Goal: Task Accomplishment & Management: Manage account settings

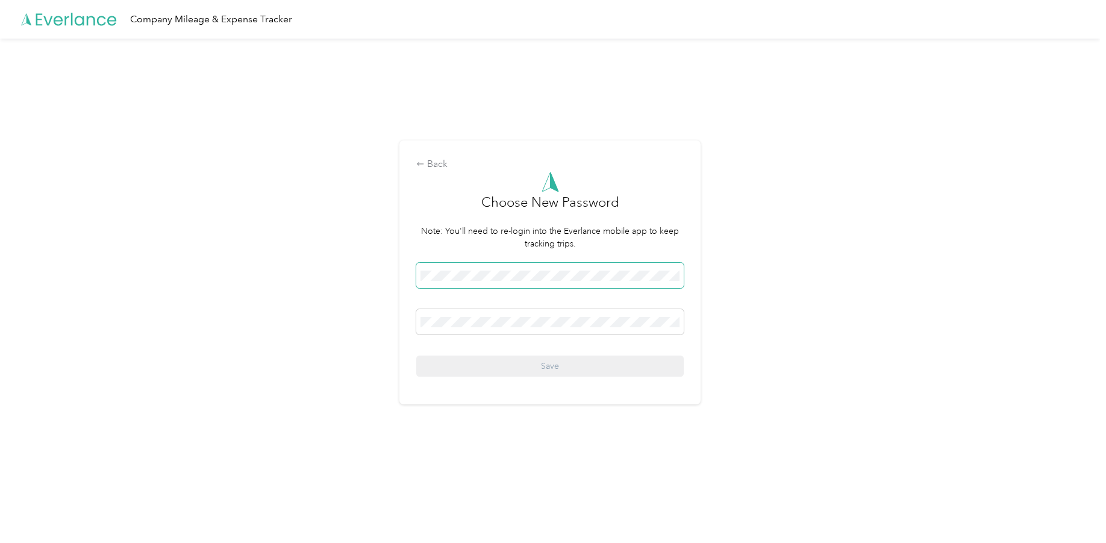
click at [525, 288] on span at bounding box center [549, 275] width 267 height 25
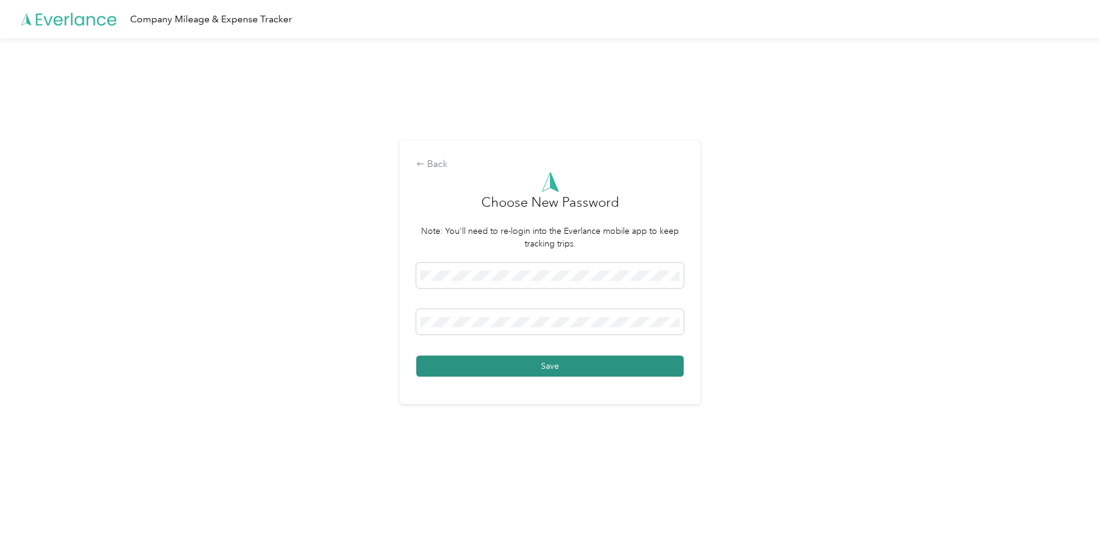
click at [576, 370] on button "Save" at bounding box center [549, 365] width 267 height 21
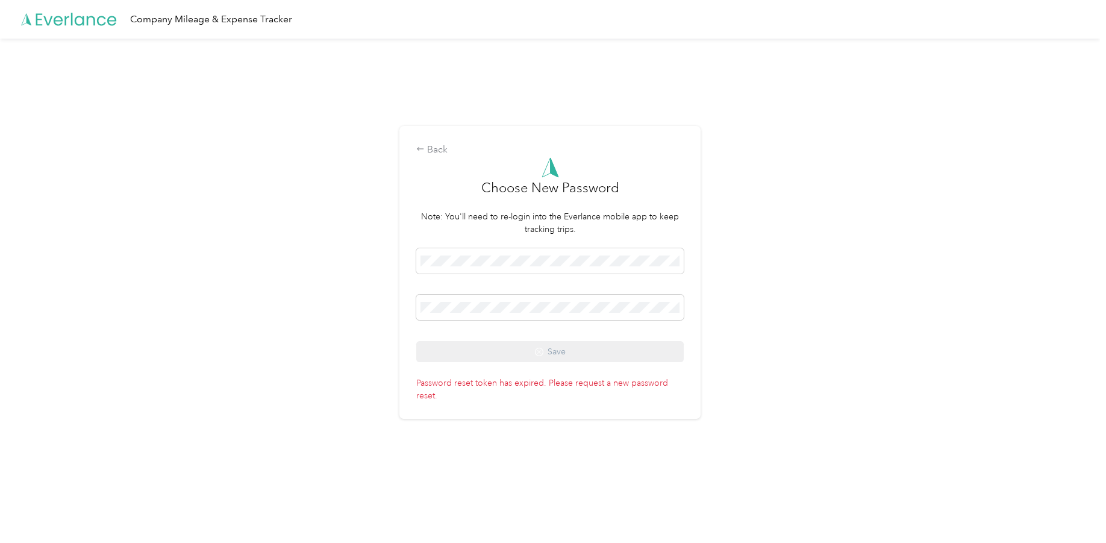
click at [544, 355] on div "Save" at bounding box center [549, 305] width 267 height 114
click at [431, 151] on div "Back" at bounding box center [549, 150] width 267 height 14
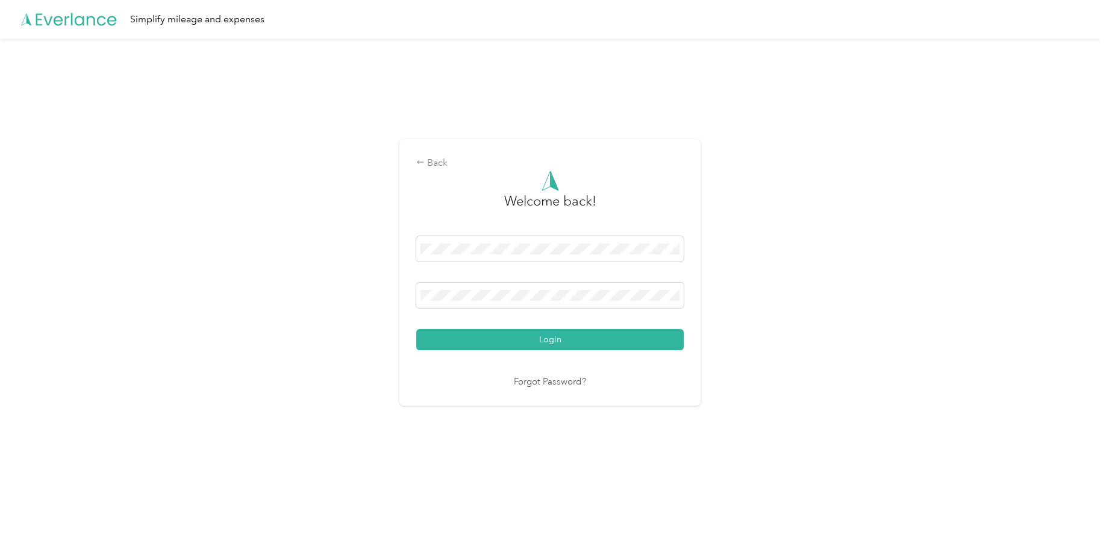
click at [573, 378] on link "Forgot Password?" at bounding box center [550, 382] width 72 height 14
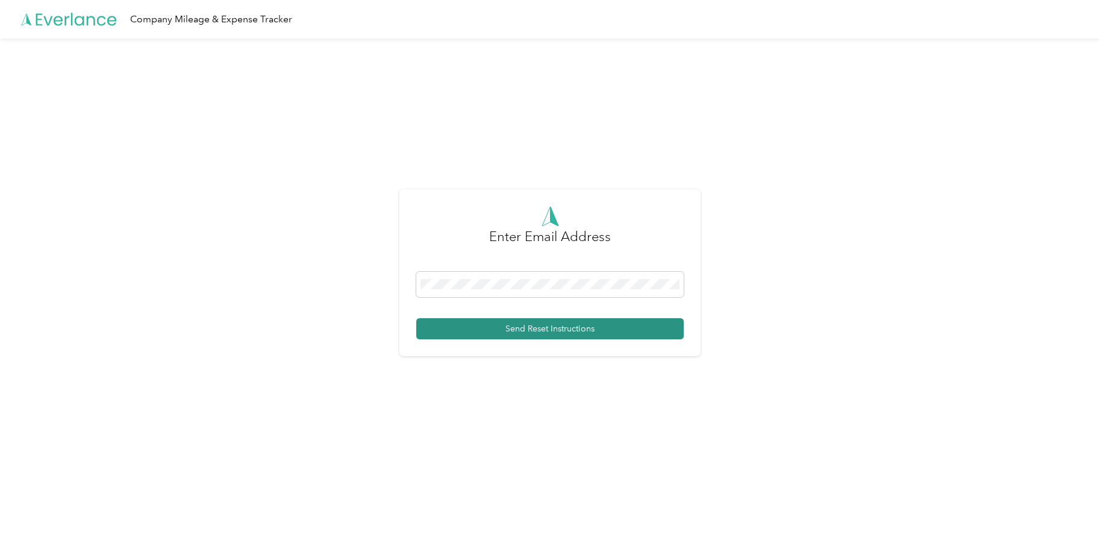
click at [538, 328] on button "Send Reset Instructions" at bounding box center [549, 328] width 267 height 21
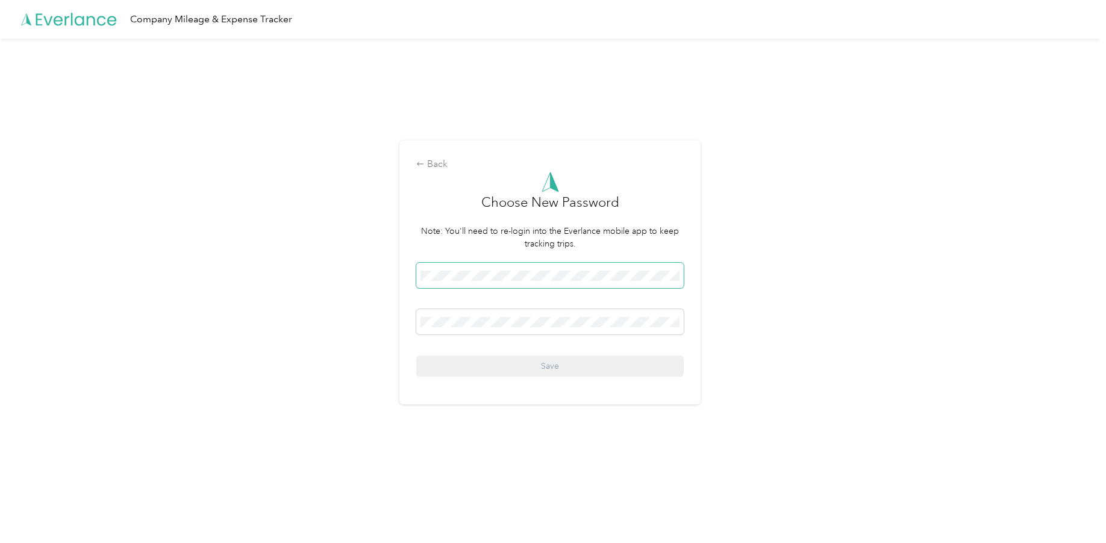
drag, startPoint x: 495, startPoint y: 296, endPoint x: 480, endPoint y: 284, distance: 19.3
click at [487, 288] on div "Save" at bounding box center [549, 320] width 267 height 114
click at [500, 308] on div "Save" at bounding box center [549, 320] width 267 height 114
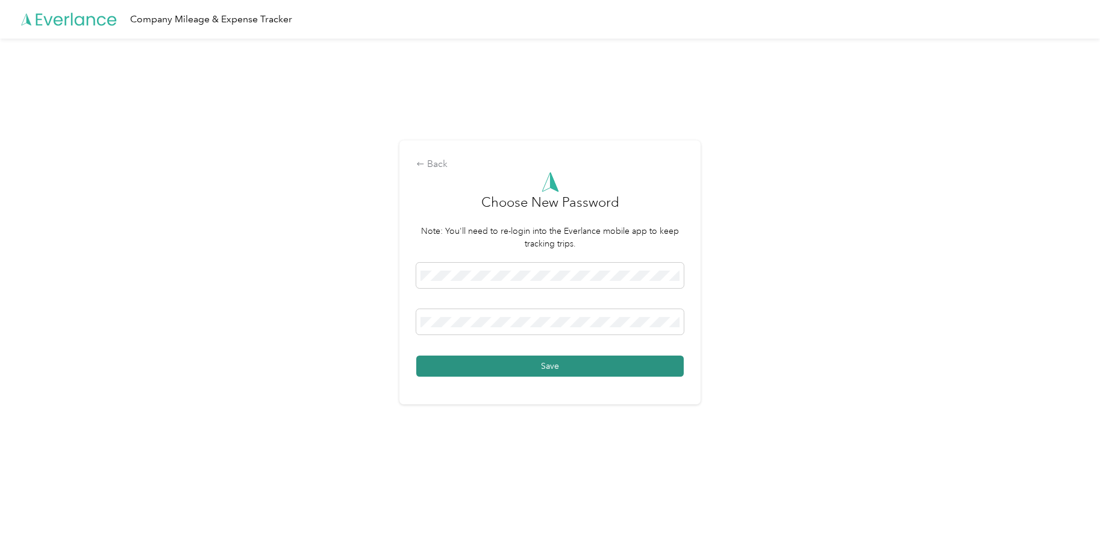
click at [530, 368] on button "Save" at bounding box center [549, 365] width 267 height 21
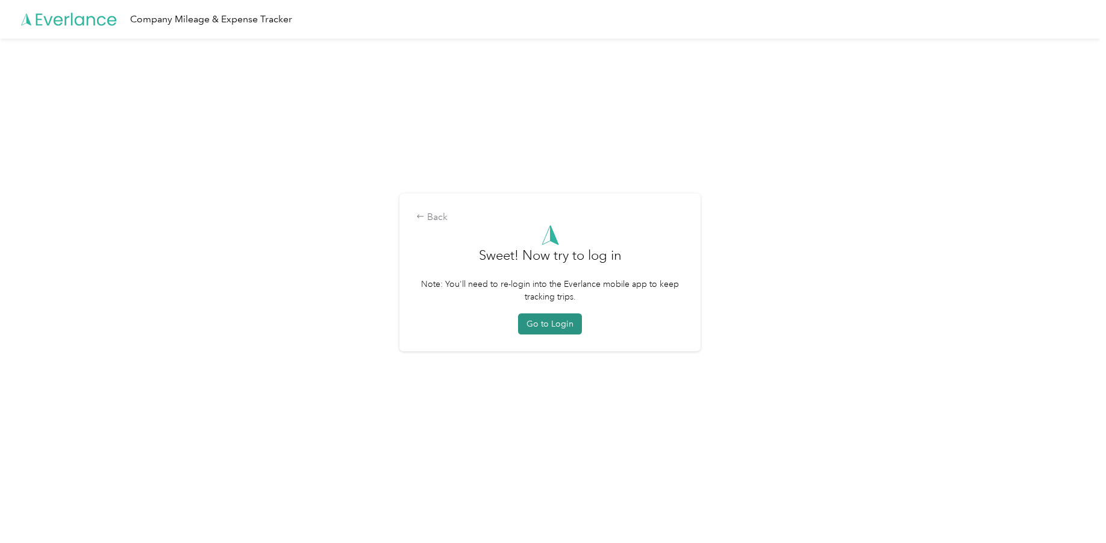
click at [555, 319] on button "Go to Login" at bounding box center [550, 323] width 64 height 21
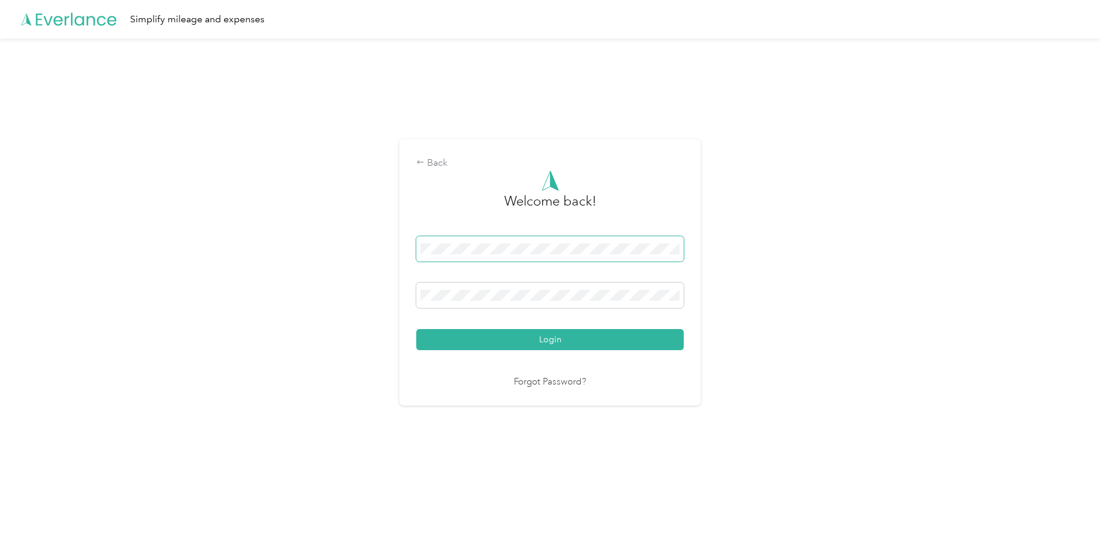
click at [532, 255] on span at bounding box center [549, 248] width 267 height 25
click at [519, 240] on span at bounding box center [549, 248] width 267 height 25
click at [472, 238] on span at bounding box center [549, 248] width 267 height 25
click at [479, 255] on span at bounding box center [549, 248] width 267 height 25
click at [750, 322] on div "Back Welcome back! Login Forgot Password?" at bounding box center [550, 278] width 1100 height 478
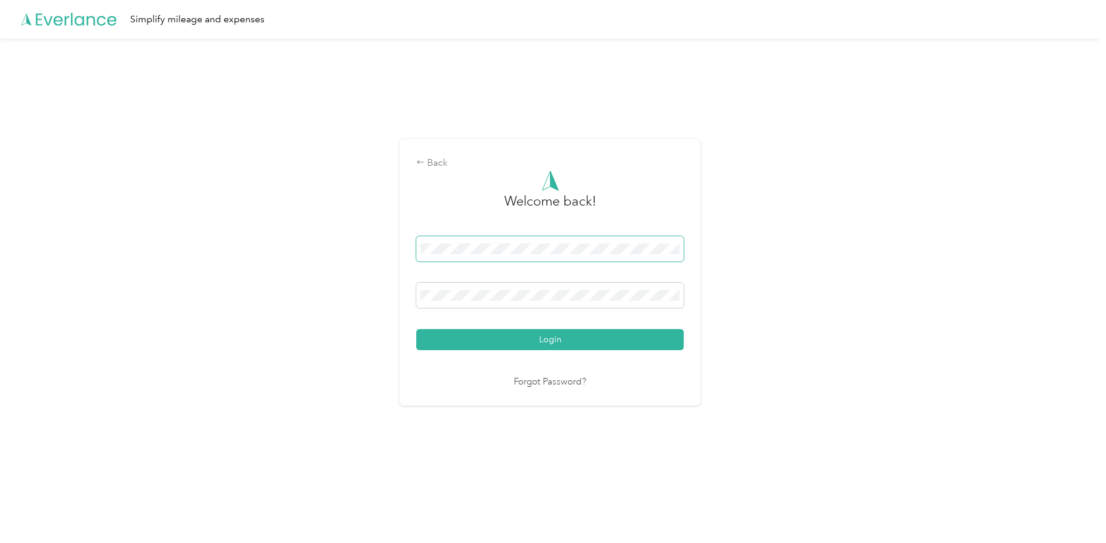
click at [564, 256] on span at bounding box center [549, 248] width 267 height 25
click at [482, 302] on span at bounding box center [549, 294] width 267 height 25
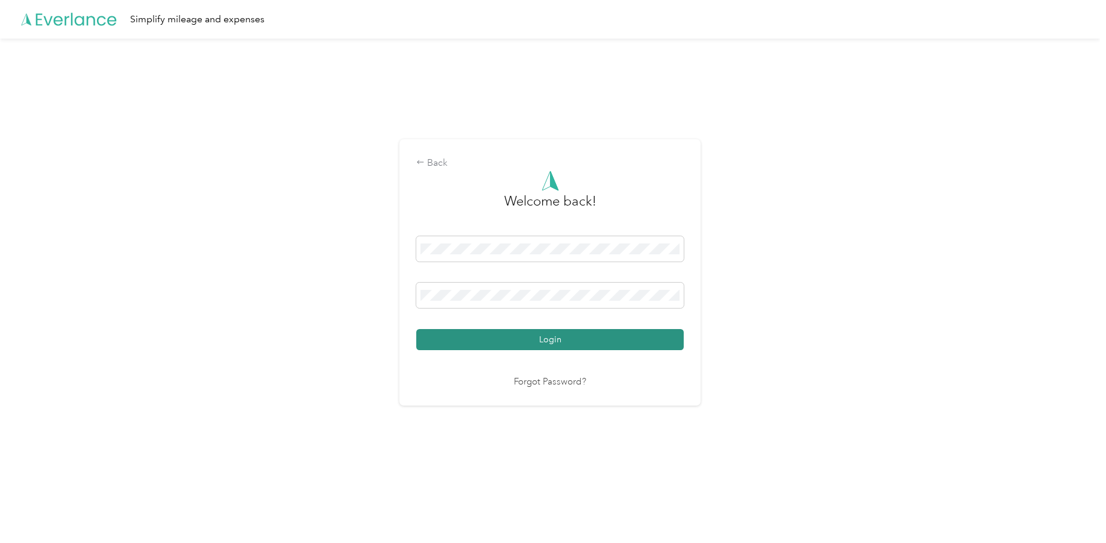
click at [552, 342] on button "Login" at bounding box center [549, 339] width 267 height 21
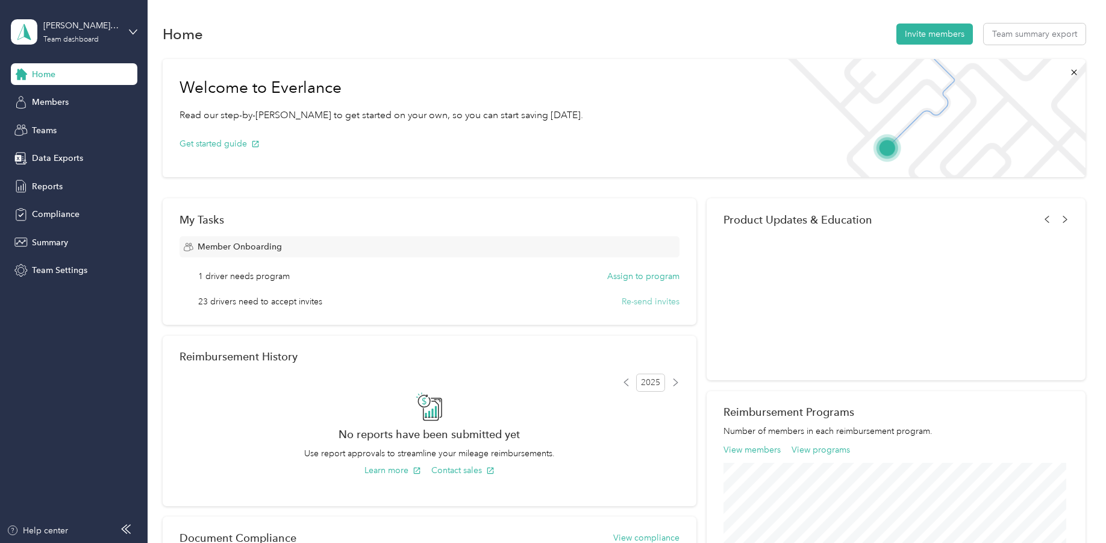
click at [652, 299] on button "Re-send invites" at bounding box center [650, 301] width 58 height 13
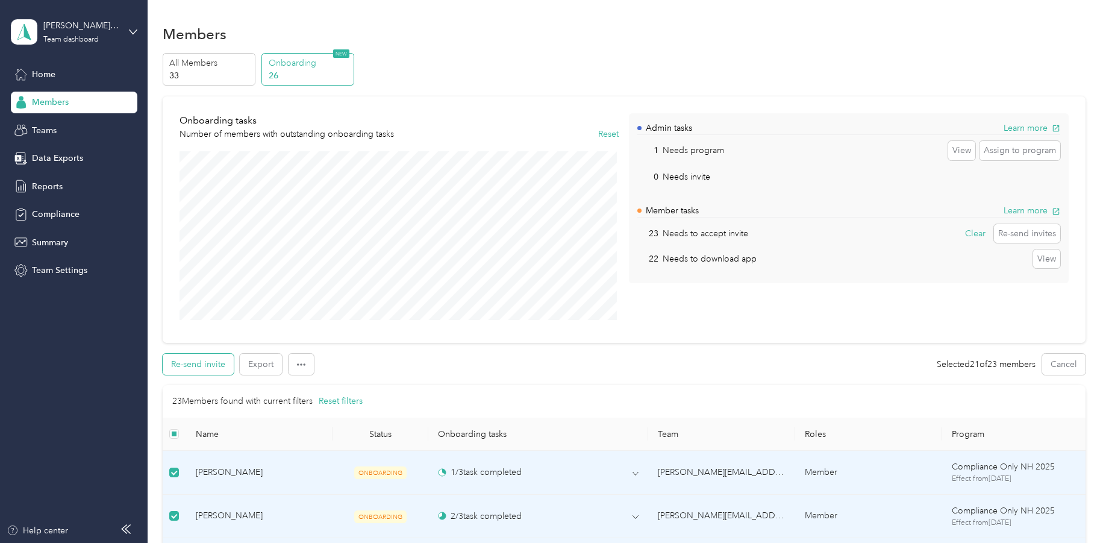
click at [185, 367] on button "Re-send invite" at bounding box center [198, 363] width 71 height 21
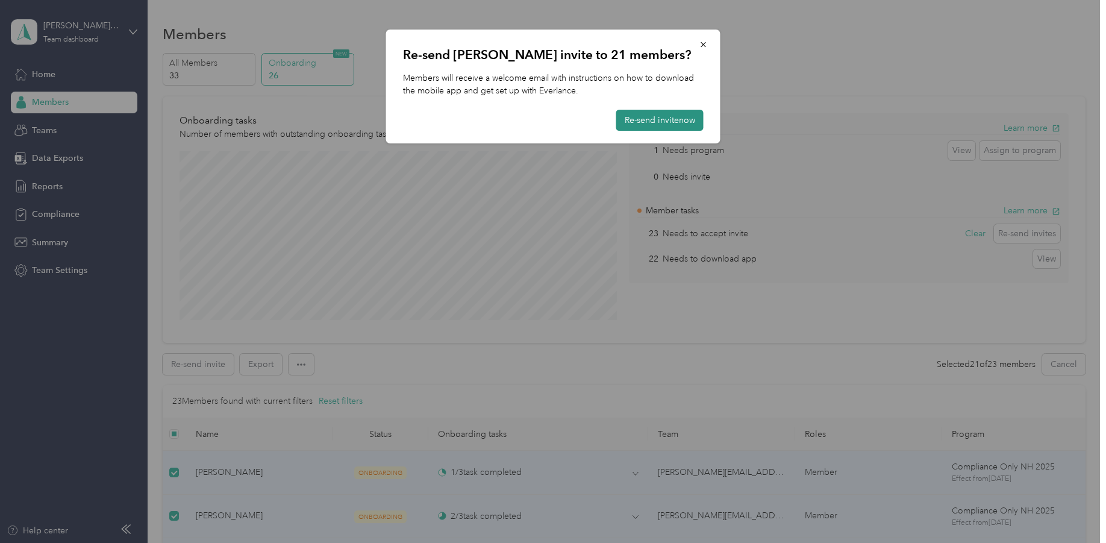
click at [650, 120] on button "Re-send invite now" at bounding box center [659, 120] width 87 height 21
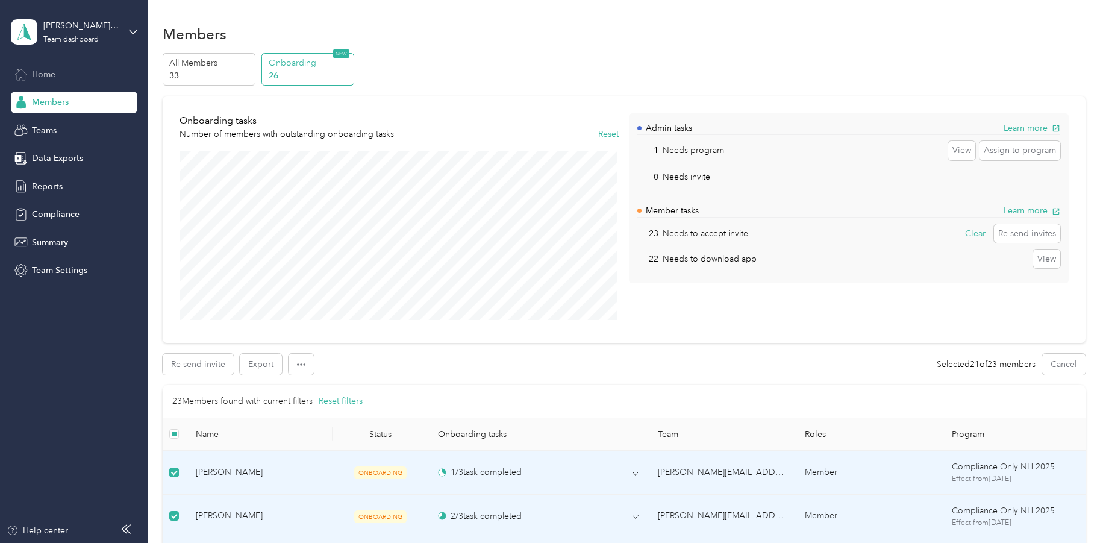
click at [45, 78] on span "Home" at bounding box center [43, 74] width 23 height 13
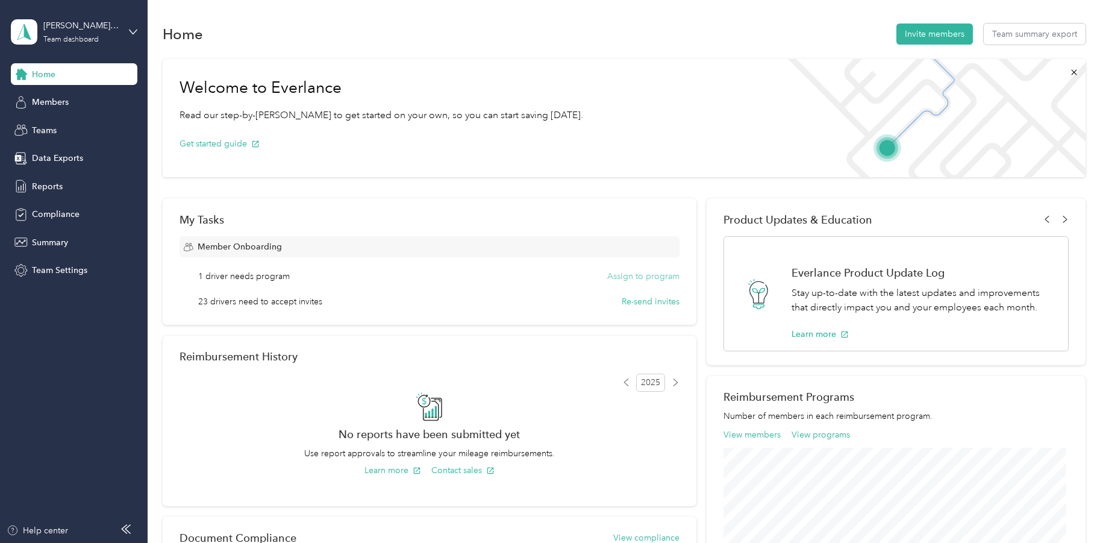
click at [629, 274] on button "Assign to program" at bounding box center [643, 276] width 72 height 13
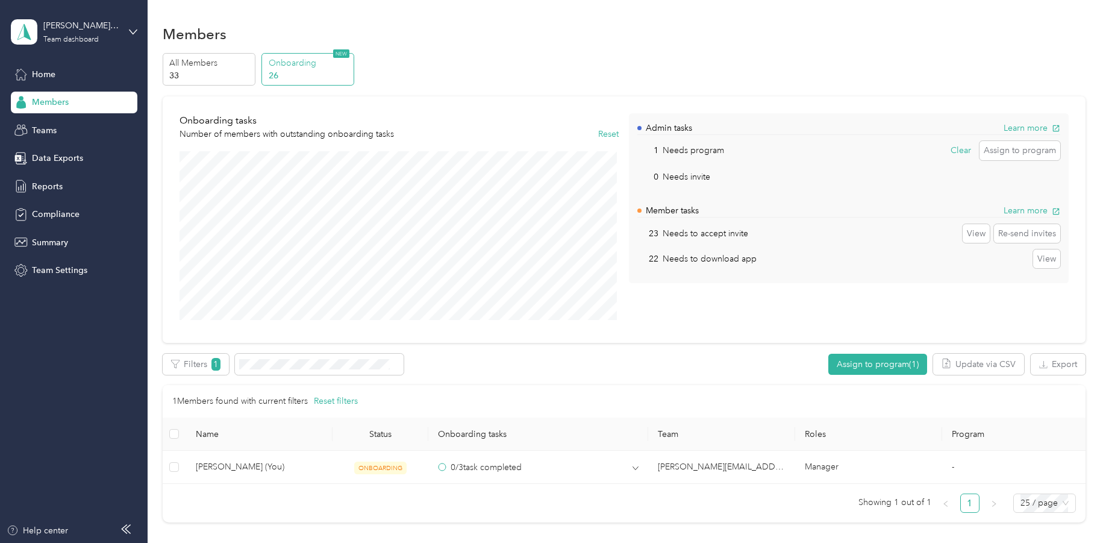
scroll to position [114, 0]
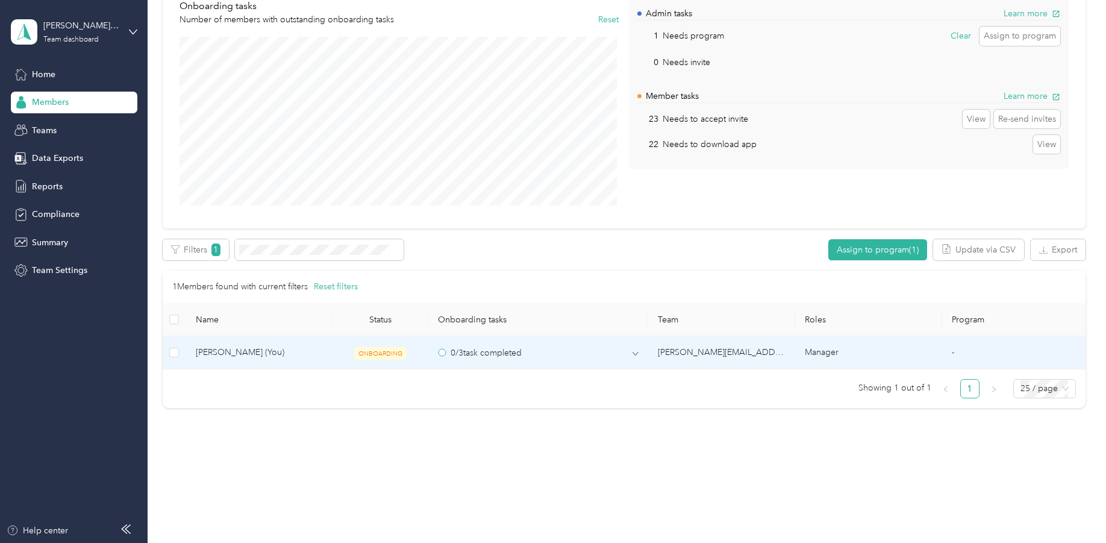
click at [240, 353] on span "[PERSON_NAME] (You)" at bounding box center [260, 352] width 128 height 13
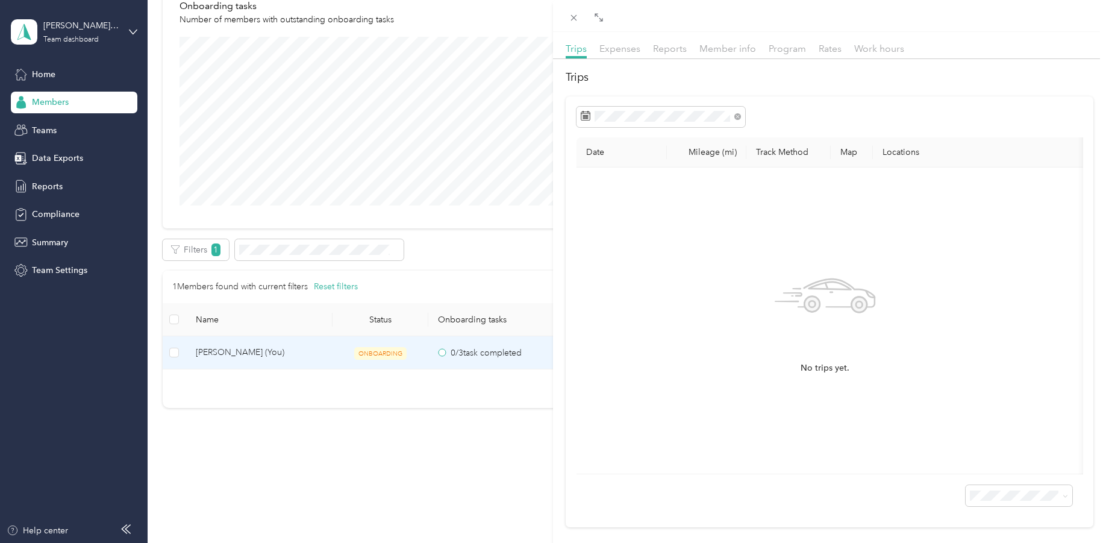
scroll to position [60, 0]
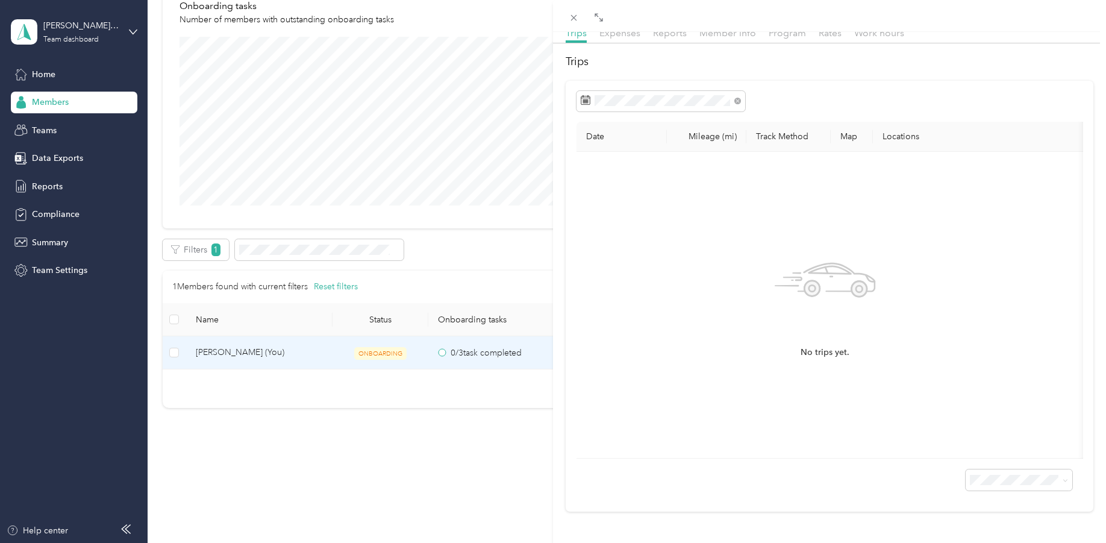
click at [43, 70] on div "[PERSON_NAME] Archive Trips Expenses Reports Member info Program Rates Work hou…" at bounding box center [553, 271] width 1106 height 543
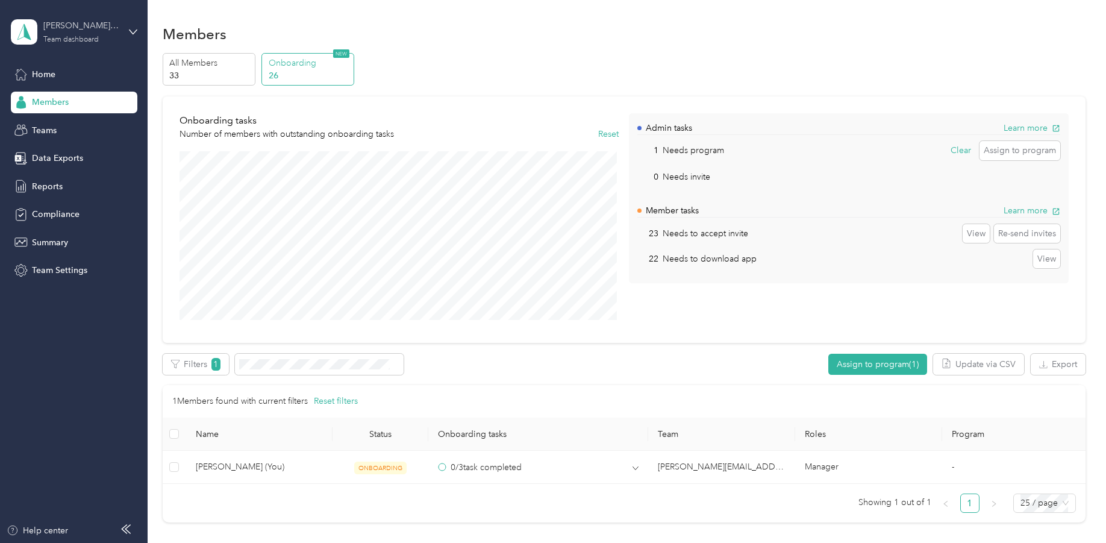
click at [71, 36] on div "Team dashboard" at bounding box center [70, 39] width 55 height 7
click at [78, 122] on div "Personal dashboard" at bounding box center [59, 126] width 76 height 13
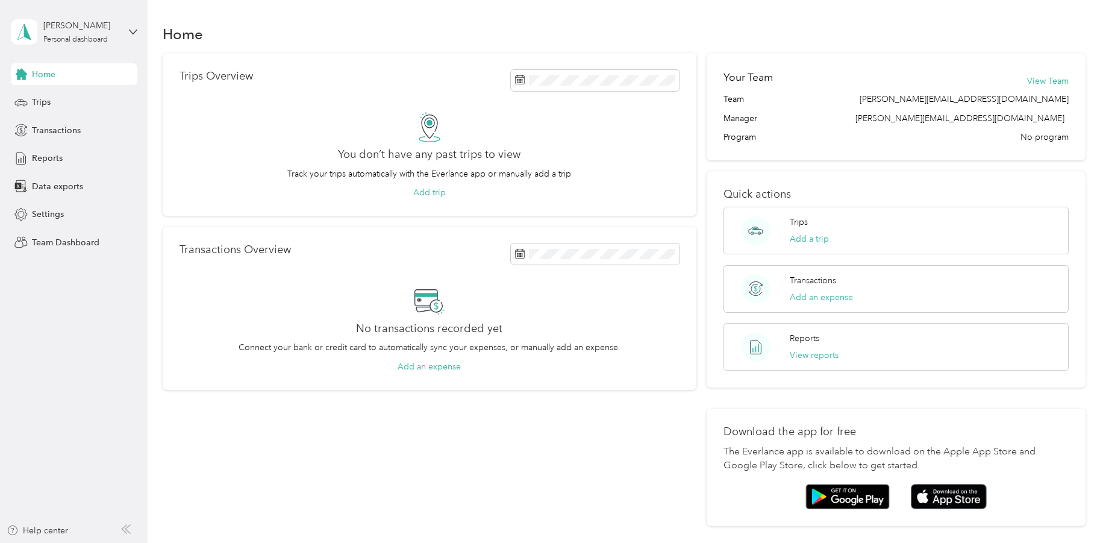
click at [49, 75] on span "Home" at bounding box center [43, 74] width 23 height 13
click at [77, 38] on div "Personal dashboard" at bounding box center [75, 39] width 64 height 7
click at [1057, 86] on button "View Team" at bounding box center [1048, 81] width 42 height 13
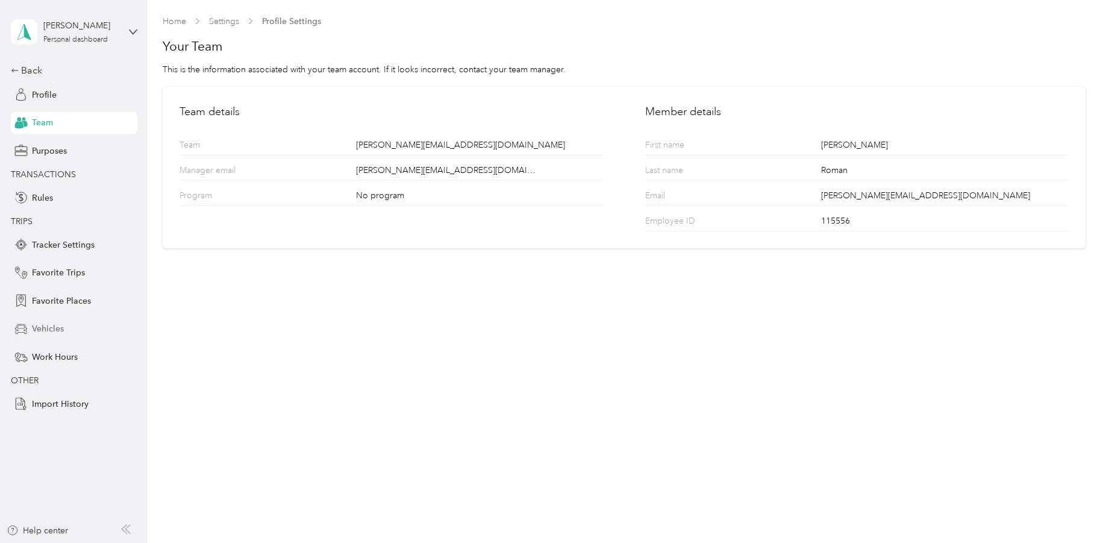
click at [38, 332] on span "Vehicles" at bounding box center [48, 328] width 32 height 13
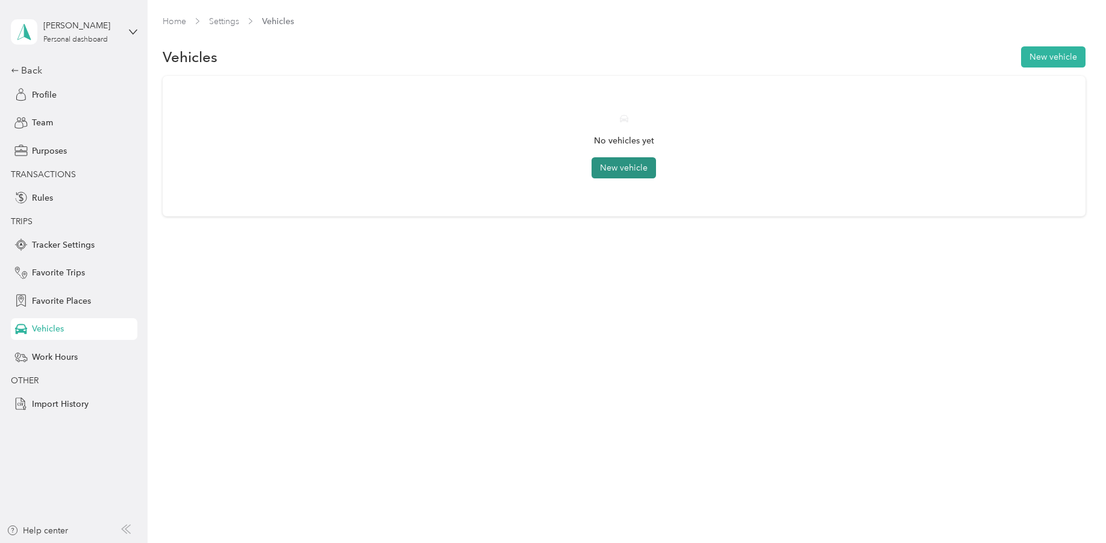
click at [629, 169] on button "New vehicle" at bounding box center [623, 167] width 64 height 21
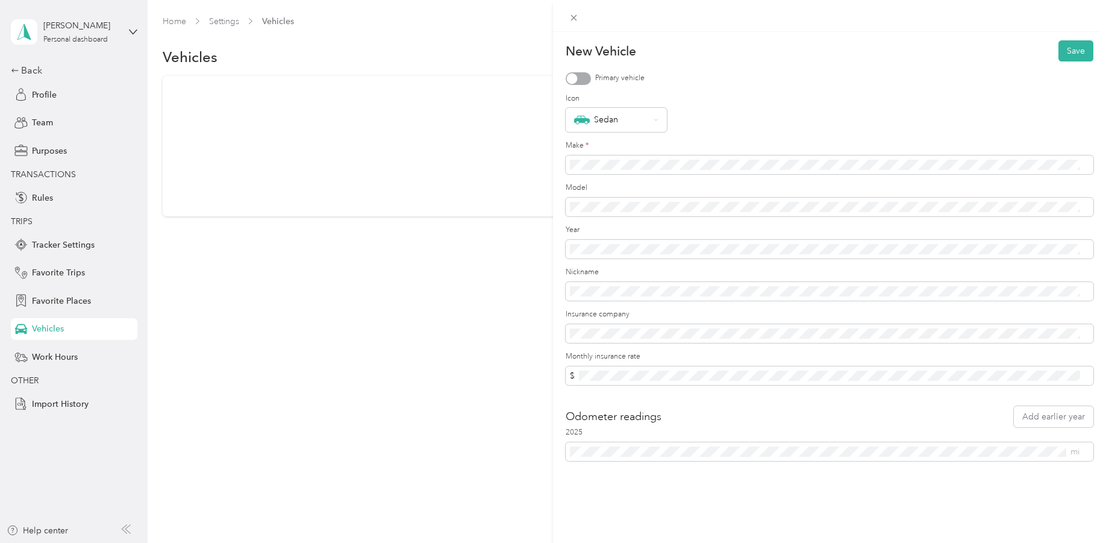
click at [574, 78] on div at bounding box center [572, 78] width 11 height 11
click at [653, 117] on icon at bounding box center [655, 119] width 5 height 5
click at [627, 287] on div "Sedan" at bounding box center [610, 290] width 72 height 16
click at [683, 490] on div "New Vehicle Save Primary vehicle Icon Sedan Make * Model Year Nickname Insuranc…" at bounding box center [829, 303] width 553 height 543
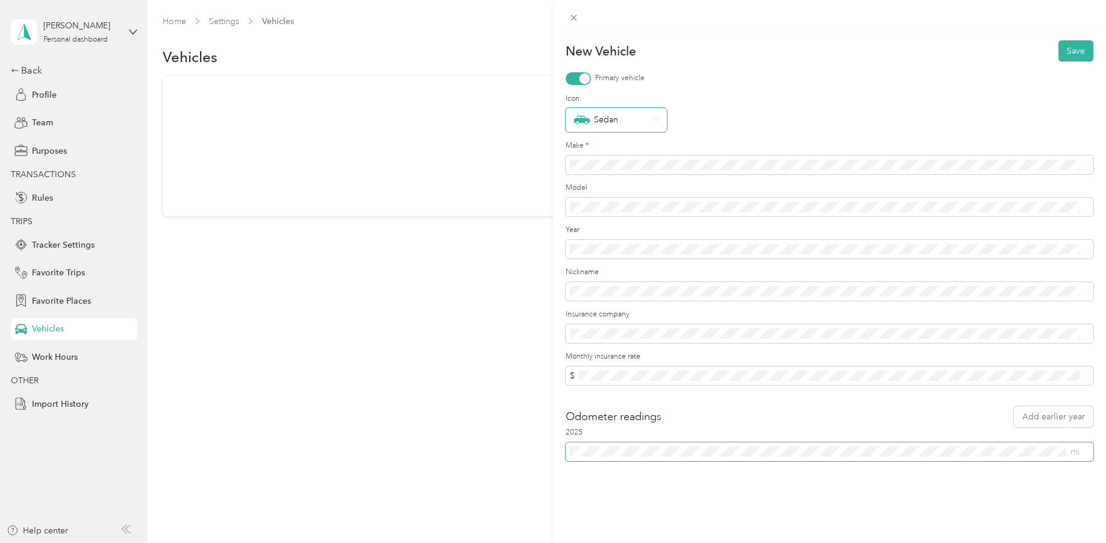
click at [460, 456] on div "New Vehicle Save Primary vehicle Icon Sedan Make * Model Year Nickname Insuranc…" at bounding box center [553, 271] width 1106 height 543
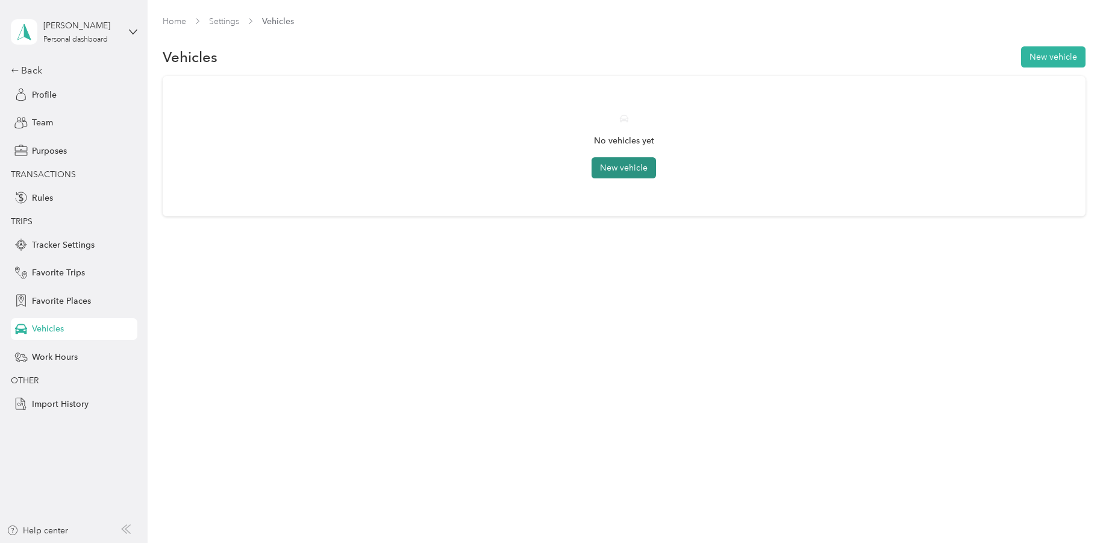
click at [656, 165] on button "New vehicle" at bounding box center [623, 167] width 64 height 21
